Goal: Task Accomplishment & Management: Complete application form

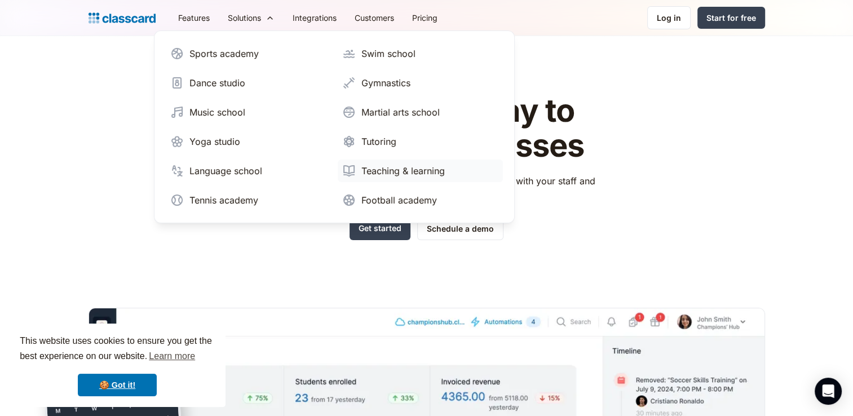
click at [390, 170] on div "Teaching & learning" at bounding box center [402, 171] width 83 height 14
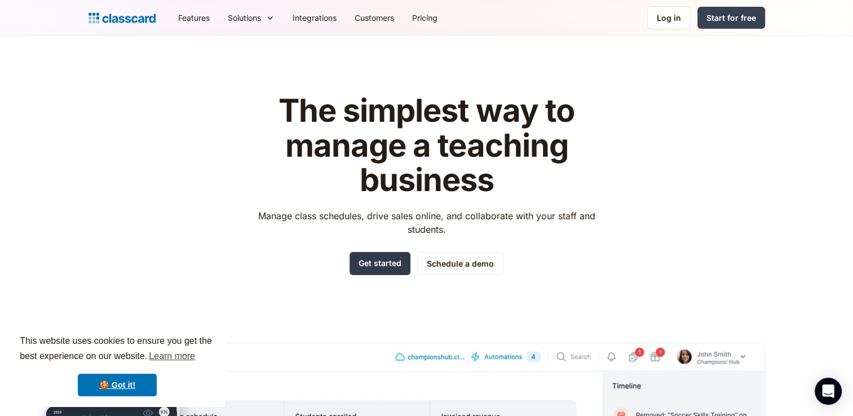
click at [389, 261] on link "Get started" at bounding box center [380, 263] width 61 height 23
